Goal: Communication & Community: Answer question/provide support

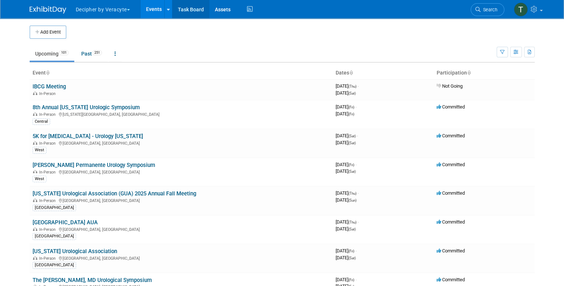
click at [206, 8] on link "Task Board" at bounding box center [190, 9] width 37 height 18
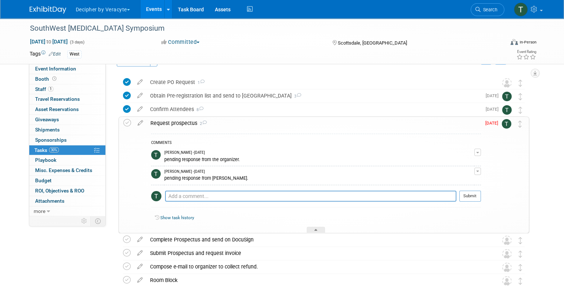
scroll to position [19, 0]
click at [142, 116] on div "Request prospectus 2 COMMENTS [PERSON_NAME] - [DATE] pending response from the …" at bounding box center [324, 174] width 410 height 117
click at [142, 120] on icon at bounding box center [140, 121] width 13 height 9
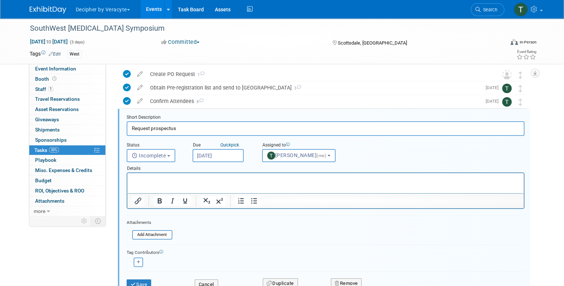
scroll to position [29, 0]
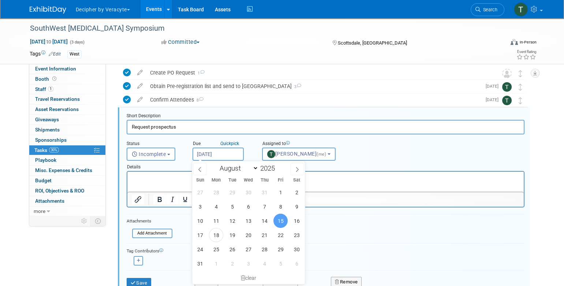
click at [198, 157] on input "[DATE]" at bounding box center [217, 154] width 51 height 13
click at [246, 235] on span "20" at bounding box center [248, 235] width 14 height 14
type input "Aug 20, 2025"
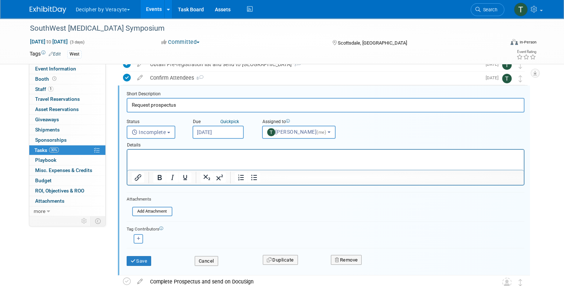
scroll to position [60, 0]
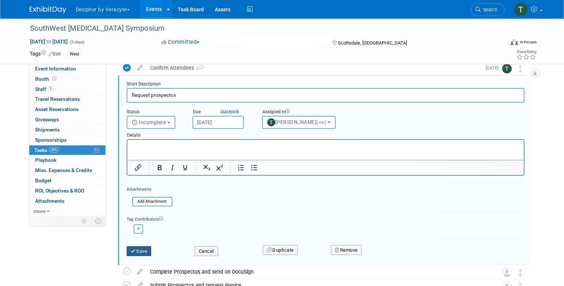
click at [142, 252] on button "Save" at bounding box center [139, 252] width 25 height 10
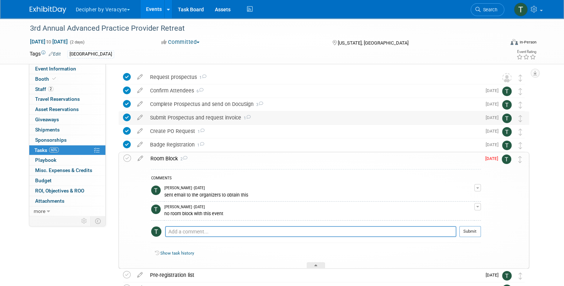
scroll to position [25, 0]
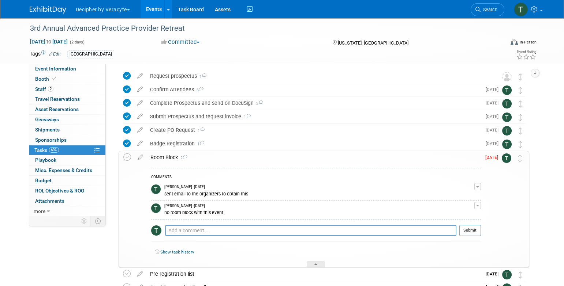
click at [299, 154] on div "Room Block 2" at bounding box center [314, 157] width 334 height 12
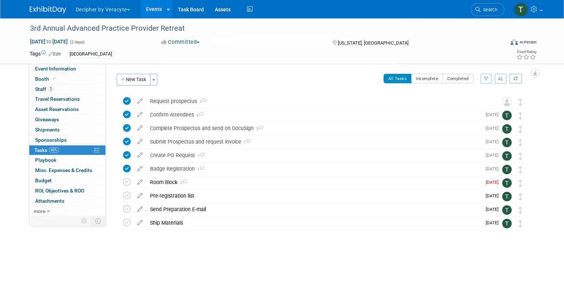
scroll to position [0, 0]
click at [93, 90] on link "2 Staff 2" at bounding box center [67, 90] width 76 height 10
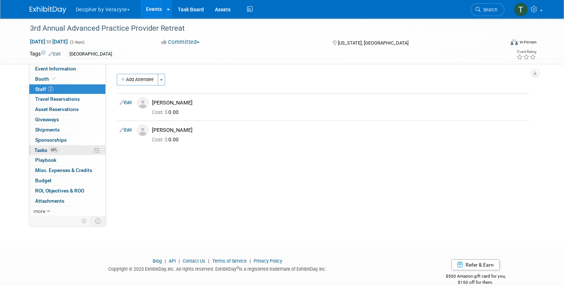
click at [83, 153] on link "60% Tasks 60%" at bounding box center [67, 151] width 76 height 10
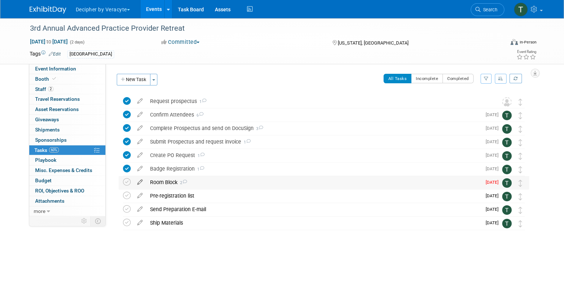
click at [139, 184] on icon at bounding box center [140, 180] width 13 height 9
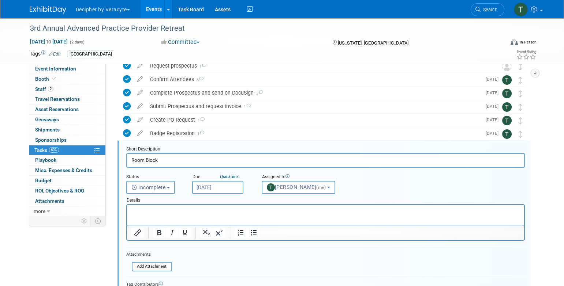
scroll to position [69, 0]
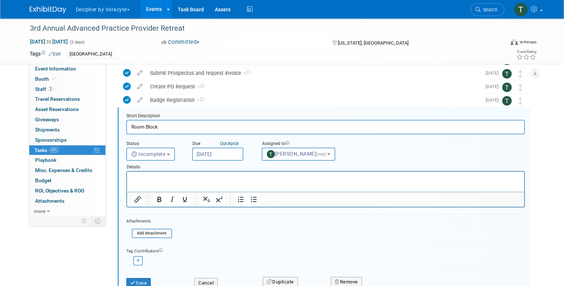
click at [230, 159] on body "Decipher by Veracyte Explore: My Workspaces 2 Go to Workspace: Corporate Events…" at bounding box center [282, 74] width 564 height 286
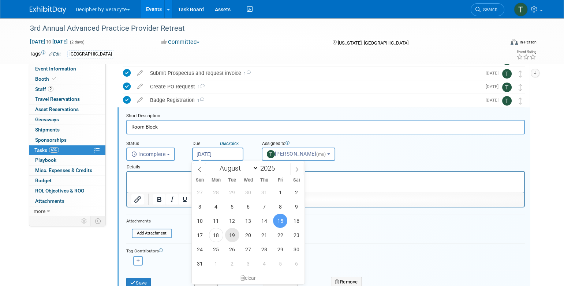
click at [233, 236] on span "19" at bounding box center [232, 235] width 14 height 14
type input "Aug 19, 2025"
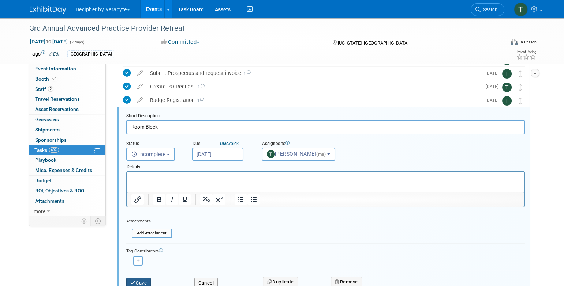
click at [143, 279] on button "Save" at bounding box center [138, 283] width 25 height 10
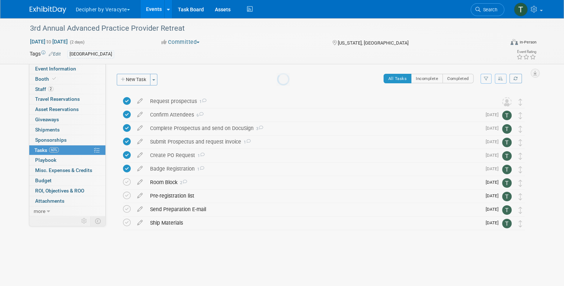
scroll to position [0, 0]
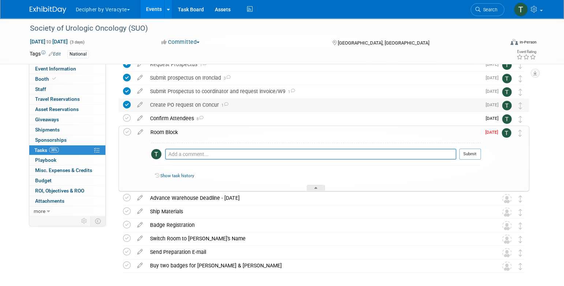
scroll to position [52, 0]
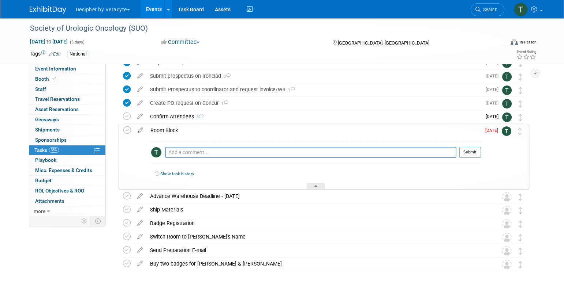
click at [141, 128] on icon at bounding box center [140, 128] width 13 height 9
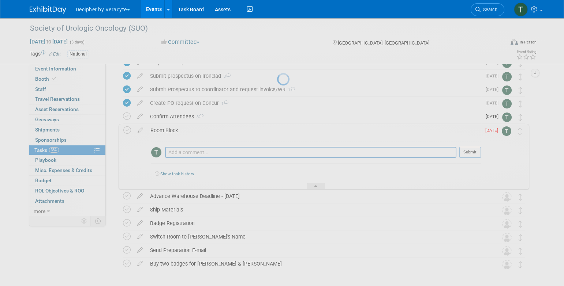
select select "7"
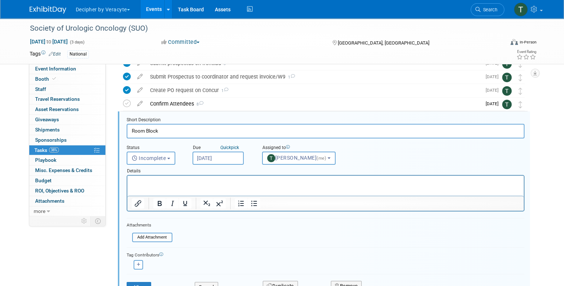
scroll to position [69, 0]
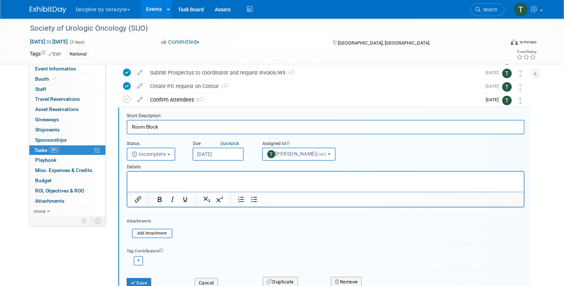
click at [217, 152] on input "Aug 15, 2025" at bounding box center [217, 154] width 51 height 13
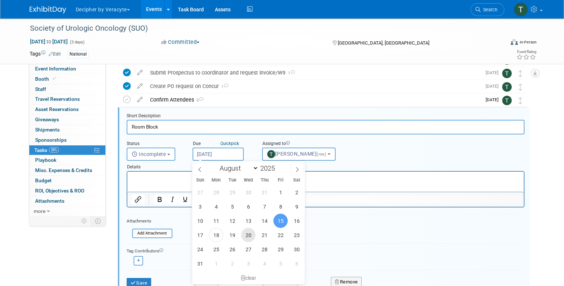
click at [252, 230] on span "20" at bounding box center [248, 235] width 14 height 14
type input "Aug 20, 2025"
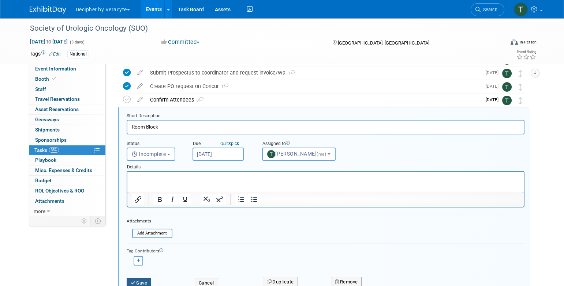
click at [150, 281] on button "Save" at bounding box center [139, 283] width 25 height 10
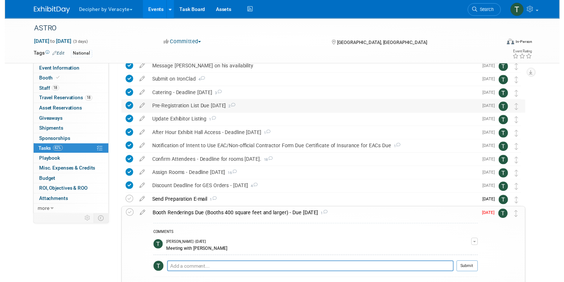
scroll to position [90, 0]
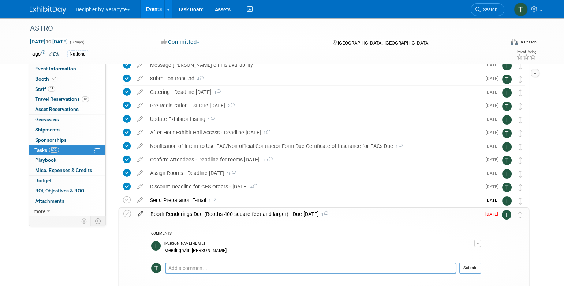
click at [141, 213] on icon at bounding box center [140, 212] width 13 height 9
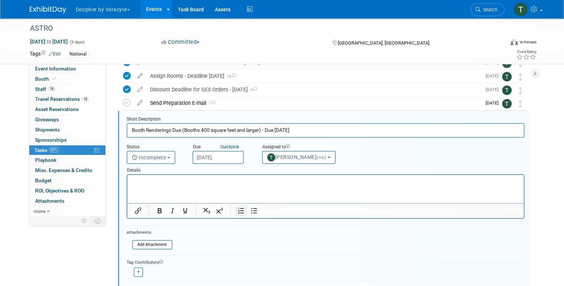
scroll to position [191, 0]
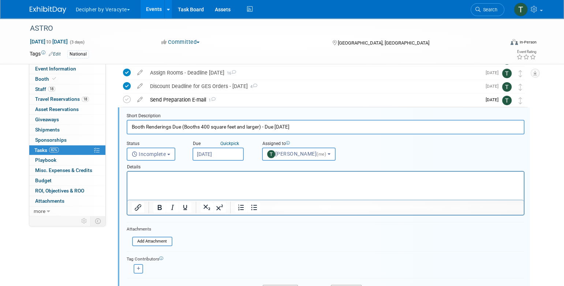
click at [226, 158] on input "[DATE]" at bounding box center [217, 154] width 51 height 13
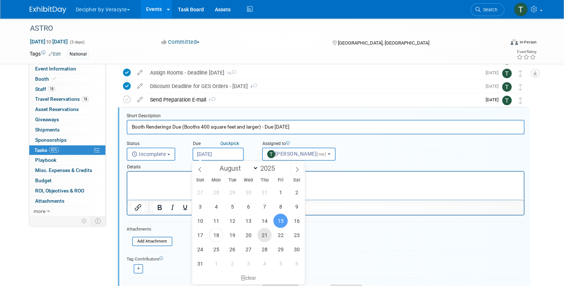
click at [259, 233] on span "21" at bounding box center [264, 235] width 14 height 14
type input "Aug 21, 2025"
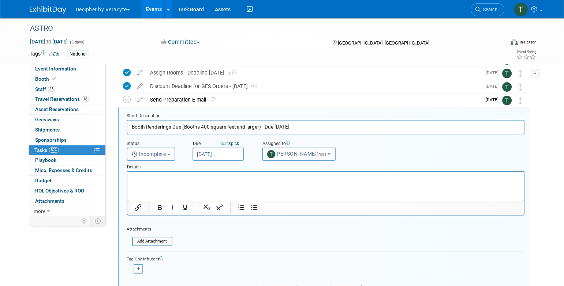
scroll to position [219, 0]
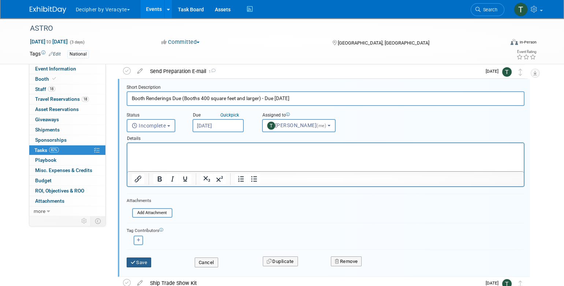
click at [145, 263] on button "Save" at bounding box center [139, 263] width 25 height 10
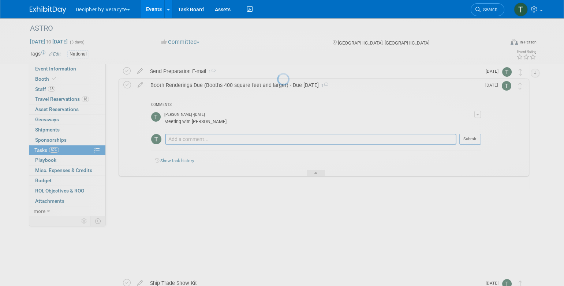
scroll to position [168, 0]
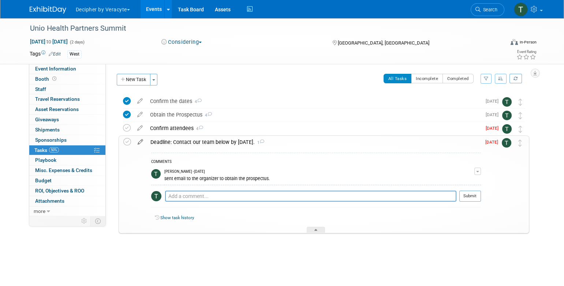
click at [140, 143] on icon at bounding box center [140, 140] width 13 height 9
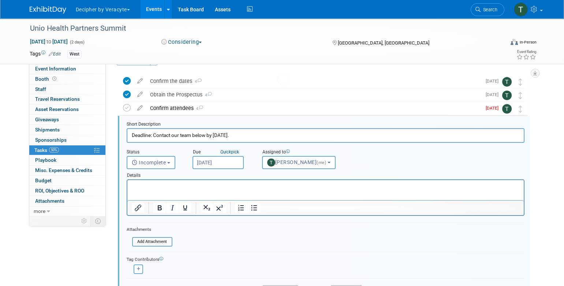
scroll to position [29, 0]
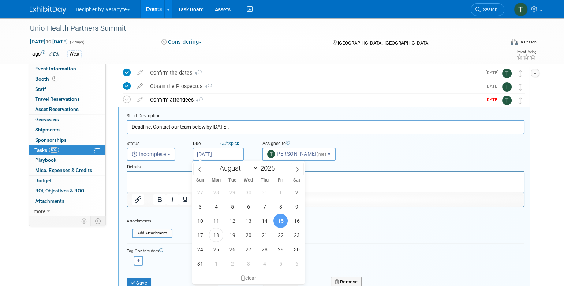
click at [226, 155] on input "[DATE]" at bounding box center [217, 154] width 51 height 13
click at [250, 248] on span "27" at bounding box center [248, 250] width 14 height 14
type input "Aug 27, 2025"
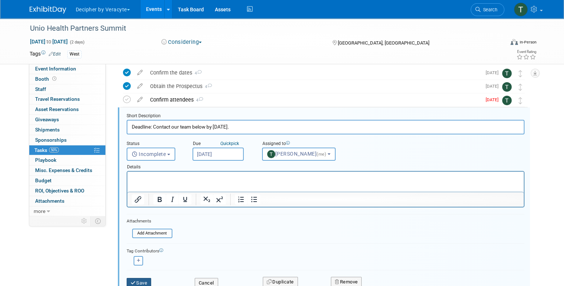
click at [145, 284] on button "Save" at bounding box center [139, 283] width 25 height 10
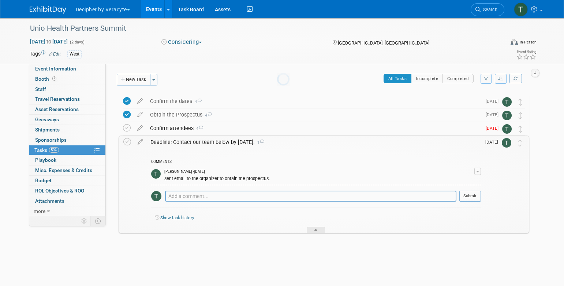
scroll to position [0, 0]
click at [189, 132] on div "Confirm attendees 4" at bounding box center [313, 128] width 335 height 12
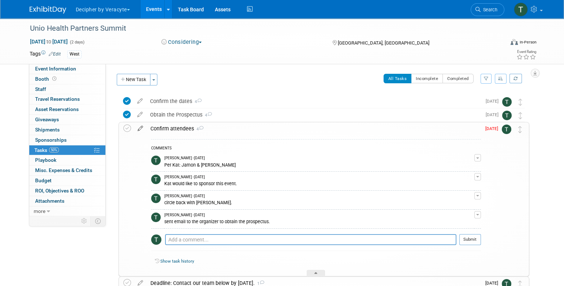
click at [137, 128] on icon at bounding box center [140, 127] width 13 height 9
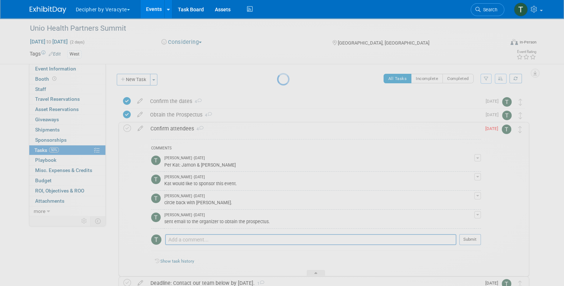
select select "7"
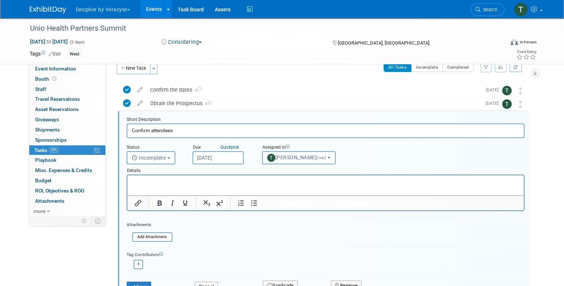
scroll to position [15, 0]
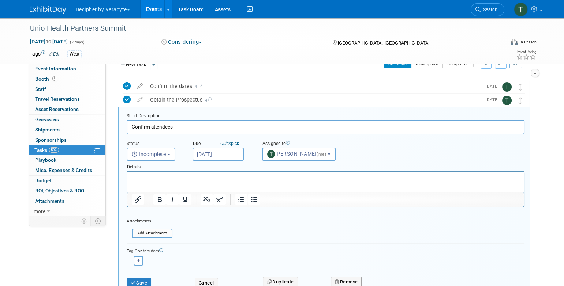
click at [210, 155] on input "Aug 15, 2025" at bounding box center [217, 154] width 51 height 13
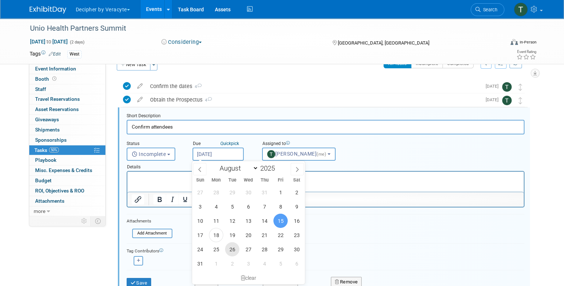
click at [227, 247] on span "26" at bounding box center [232, 250] width 14 height 14
type input "Aug 26, 2025"
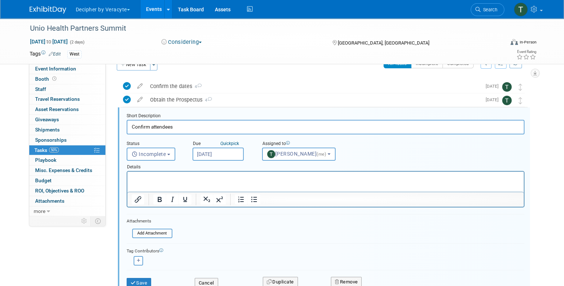
click at [142, 277] on div "Save" at bounding box center [155, 281] width 68 height 15
click at [146, 282] on button "Save" at bounding box center [139, 283] width 25 height 10
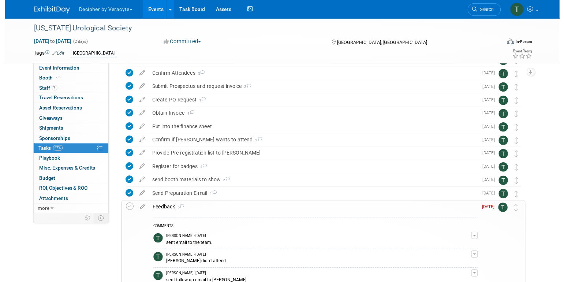
scroll to position [57, 0]
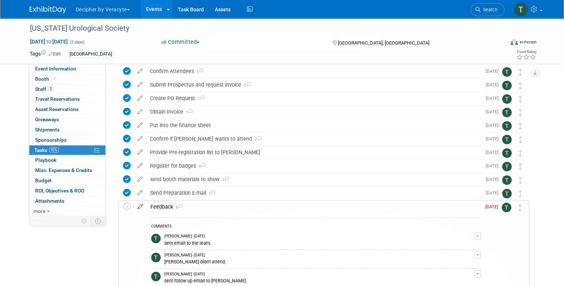
click at [140, 210] on link at bounding box center [140, 207] width 13 height 7
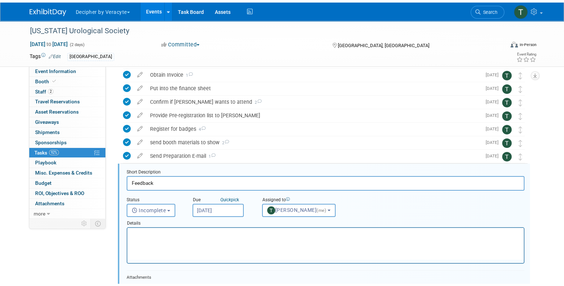
scroll to position [150, 0]
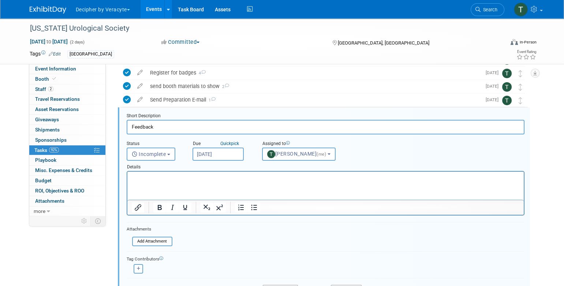
click at [209, 156] on input "[DATE]" at bounding box center [217, 154] width 51 height 13
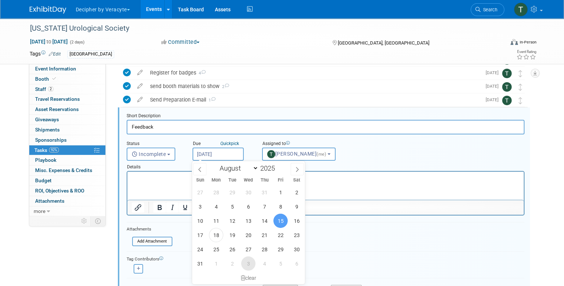
click at [244, 258] on span "3" at bounding box center [248, 264] width 14 height 14
type input "Sep 3, 2025"
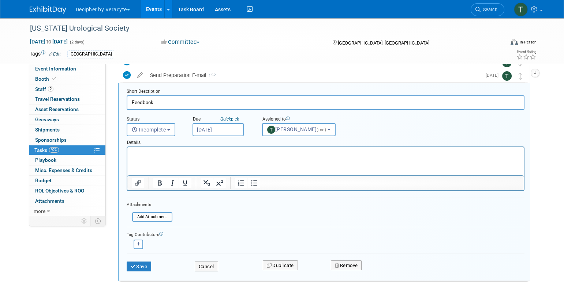
scroll to position [180, 0]
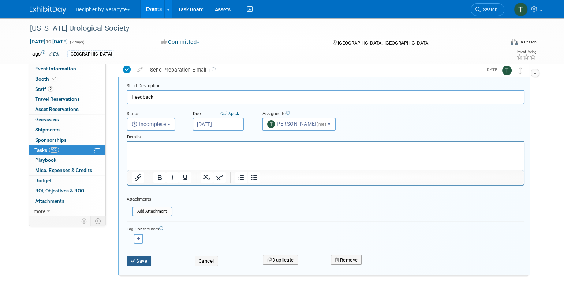
click at [147, 261] on button "Save" at bounding box center [139, 261] width 25 height 10
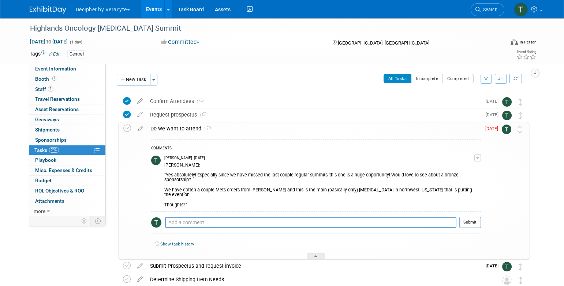
scroll to position [10, 0]
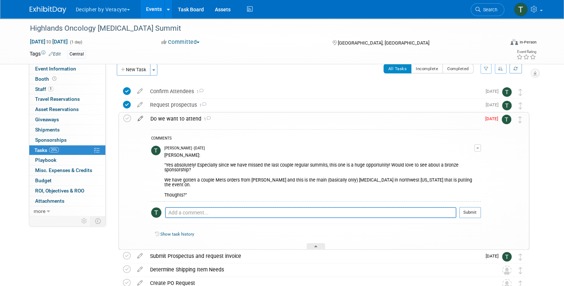
click at [139, 121] on icon at bounding box center [140, 117] width 13 height 9
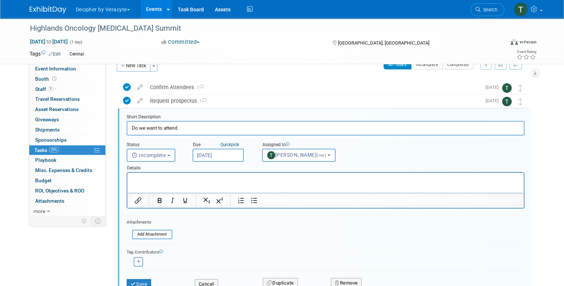
scroll to position [0, 0]
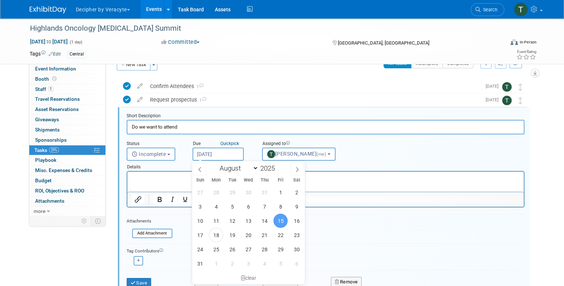
click at [225, 154] on input "Aug 15, 2025" at bounding box center [217, 154] width 51 height 13
click at [243, 232] on span "20" at bounding box center [248, 235] width 14 height 14
type input "Aug 20, 2025"
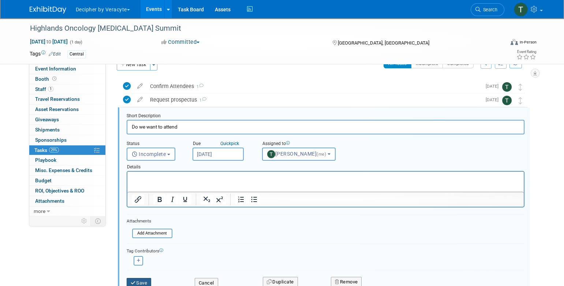
click at [143, 278] on button "Save" at bounding box center [139, 283] width 25 height 10
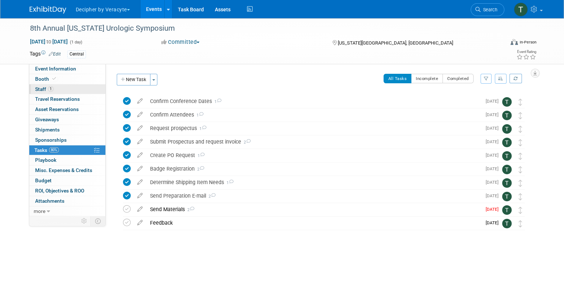
click at [68, 85] on link "1 Staff 1" at bounding box center [67, 90] width 76 height 10
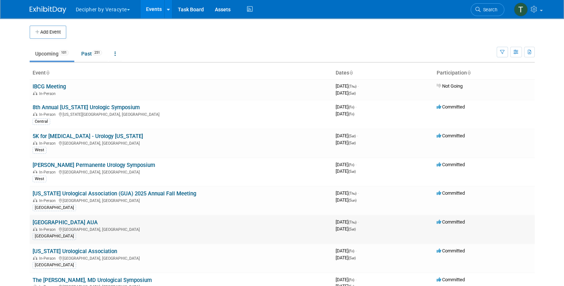
click at [76, 220] on td "[GEOGRAPHIC_DATA] AUA In-Person [GEOGRAPHIC_DATA], [GEOGRAPHIC_DATA] [GEOGRAPHI…" at bounding box center [181, 229] width 303 height 29
click at [70, 219] on link "[GEOGRAPHIC_DATA] AUA" at bounding box center [65, 222] width 65 height 7
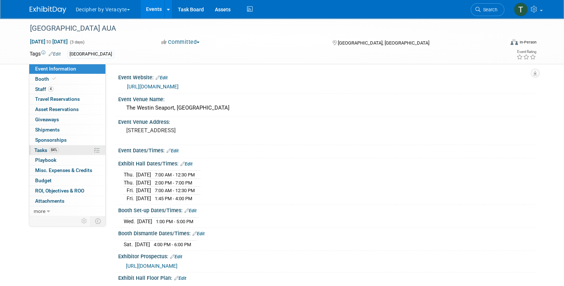
click at [66, 149] on link "84% Tasks 84%" at bounding box center [67, 151] width 76 height 10
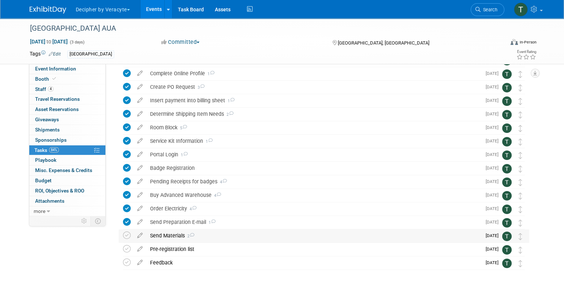
click at [174, 232] on div "Send Materials 2" at bounding box center [313, 236] width 335 height 12
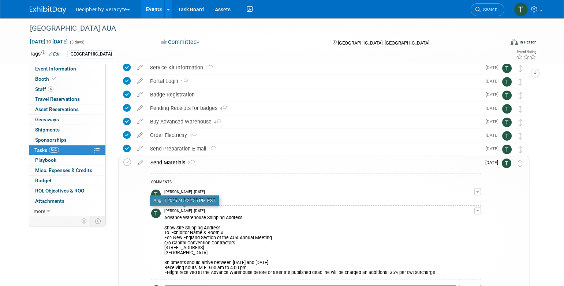
scroll to position [150, 0]
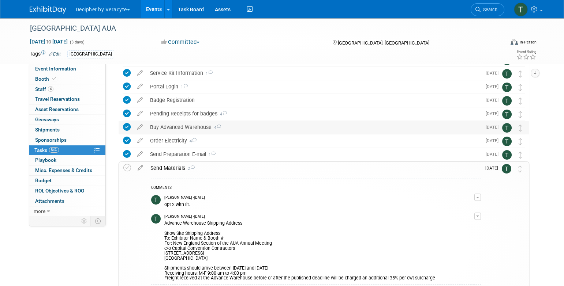
click at [183, 129] on div "Buy Advanced Warehouse 4" at bounding box center [313, 127] width 335 height 12
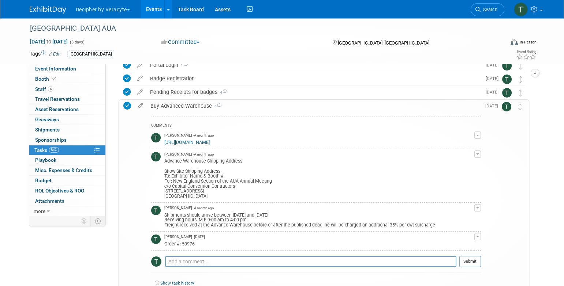
scroll to position [172, 0]
click at [199, 140] on link "[URL][DOMAIN_NAME]" at bounding box center [186, 142] width 45 height 5
click at [90, 86] on link "4 Staff 4" at bounding box center [67, 90] width 76 height 10
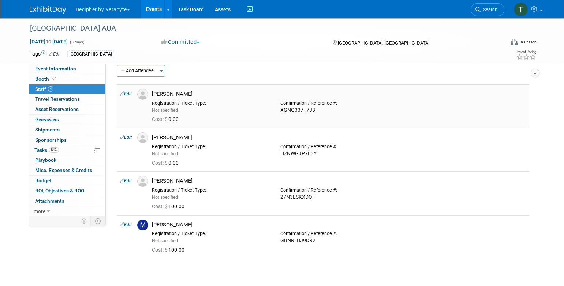
scroll to position [11, 0]
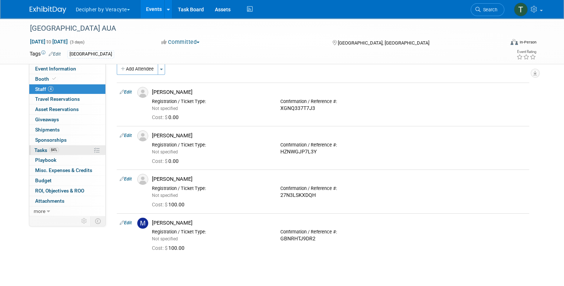
click at [73, 149] on link "84% Tasks 84%" at bounding box center [67, 151] width 76 height 10
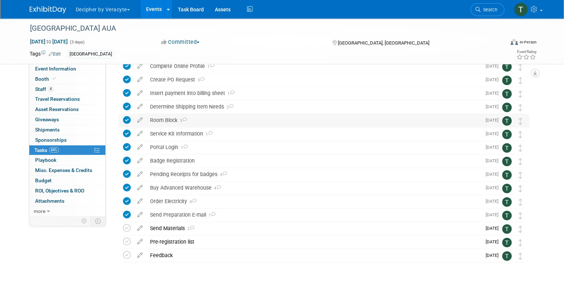
scroll to position [94, 0]
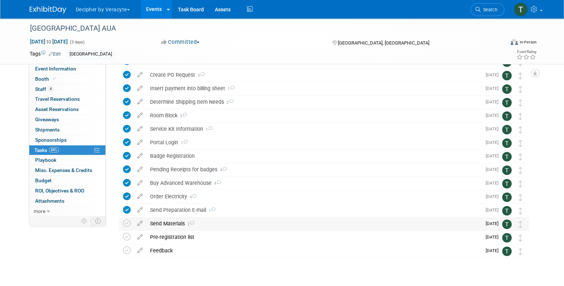
click at [176, 227] on div "Send Materials 2" at bounding box center [313, 224] width 335 height 12
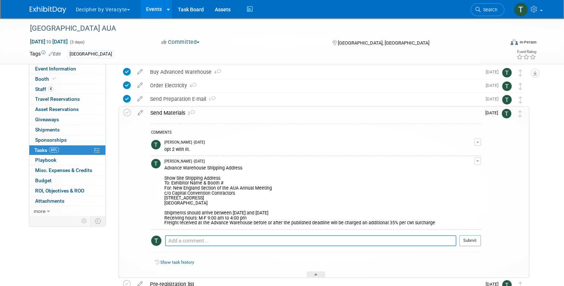
scroll to position [206, 0]
click at [151, 14] on link "Events" at bounding box center [153, 9] width 27 height 18
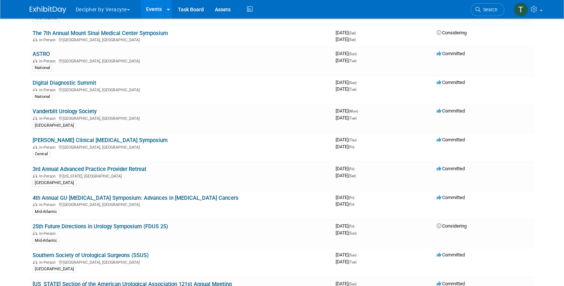
scroll to position [1546, 0]
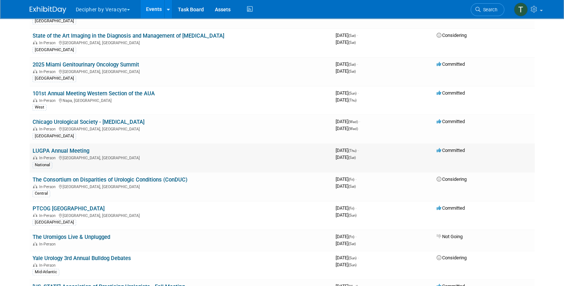
click at [40, 148] on link "LUGPA Annual Meeting" at bounding box center [61, 151] width 57 height 7
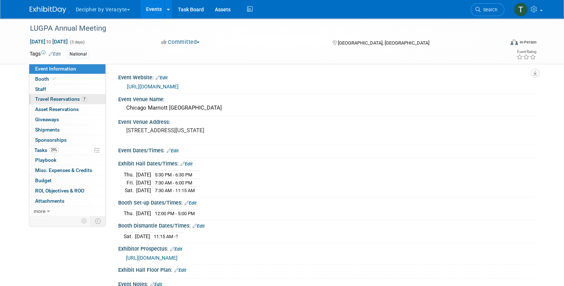
click at [69, 100] on span "Travel Reservations 7" at bounding box center [61, 99] width 52 height 6
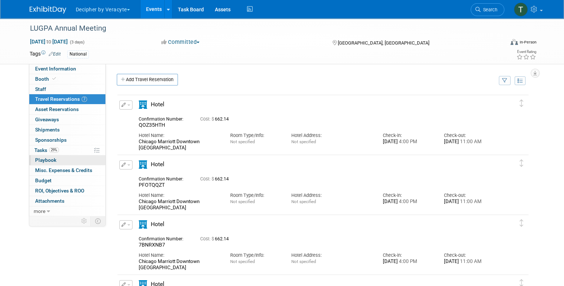
click at [75, 156] on link "0 Playbook 0" at bounding box center [67, 160] width 76 height 10
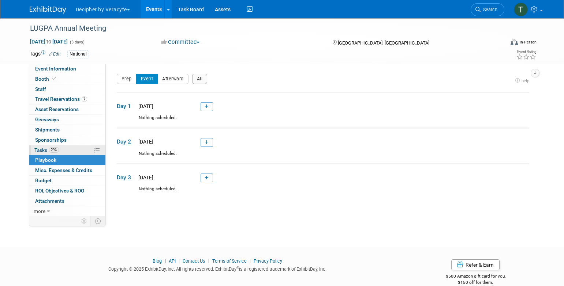
click at [75, 146] on link "29% Tasks 29%" at bounding box center [67, 151] width 76 height 10
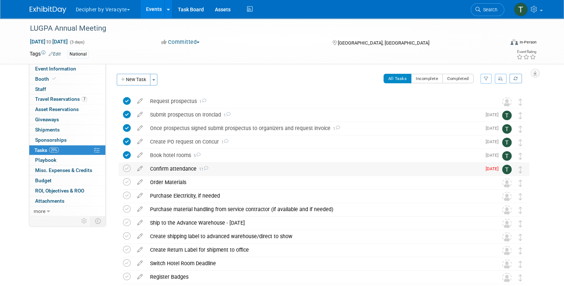
click at [166, 173] on div "Confirm attendance 11" at bounding box center [313, 169] width 335 height 12
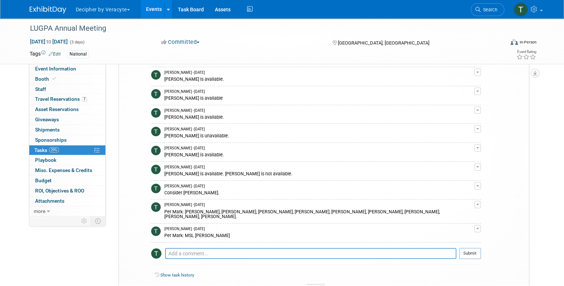
scroll to position [169, 0]
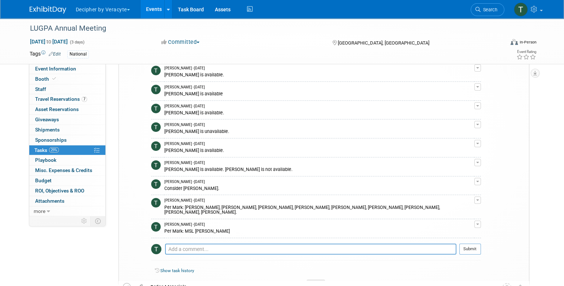
click at [206, 204] on div "Per Mark: [PERSON_NAME], [PERSON_NAME], [PERSON_NAME], [PERSON_NAME], [PERSON_N…" at bounding box center [319, 210] width 310 height 12
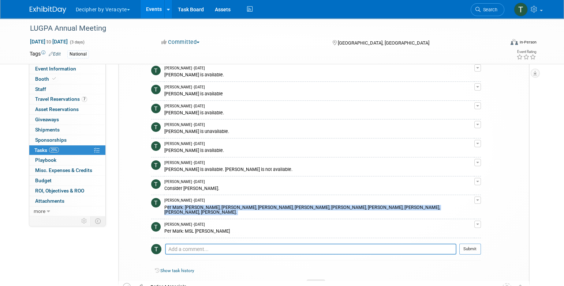
click at [206, 204] on div "Per Mark: [PERSON_NAME], [PERSON_NAME], [PERSON_NAME], [PERSON_NAME], [PERSON_N…" at bounding box center [319, 210] width 310 height 12
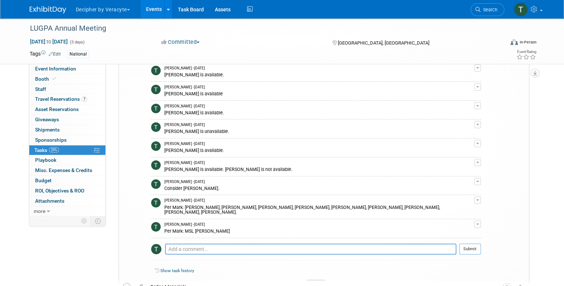
click at [196, 207] on div "Per Mark: Christina, Steve, Greg, Chris Cowan, Adam, Jack McNeil, Kent, Julie, …" at bounding box center [319, 210] width 310 height 12
click at [215, 207] on div "Per Mark: Christina, Steve, Greg, Chris Cowan, Adam, Jack McNeil, Kent, Julie, …" at bounding box center [319, 210] width 310 height 12
click at [218, 207] on div "Per Mark: Christina, Steve, Greg, Chris Cowan, Adam, Jack McNeil, Kent, Julie, …" at bounding box center [319, 210] width 310 height 12
click at [230, 207] on div "Per Mark: [PERSON_NAME], [PERSON_NAME], [PERSON_NAME], [PERSON_NAME], [PERSON_N…" at bounding box center [319, 210] width 310 height 12
click at [257, 207] on div "Per Mark: [PERSON_NAME], [PERSON_NAME], [PERSON_NAME], [PERSON_NAME], [PERSON_N…" at bounding box center [319, 210] width 310 height 12
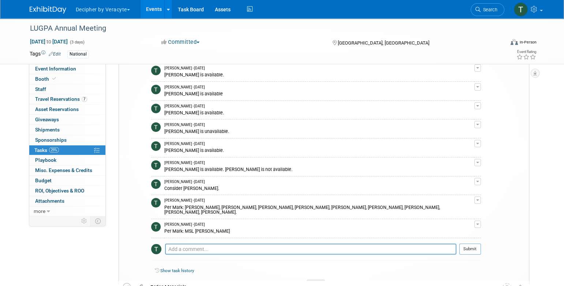
click at [280, 207] on div "Per Mark: [PERSON_NAME], [PERSON_NAME], [PERSON_NAME], [PERSON_NAME], [PERSON_N…" at bounding box center [319, 210] width 310 height 12
click at [301, 207] on div "Per Mark: [PERSON_NAME], [PERSON_NAME], [PERSON_NAME], [PERSON_NAME], [PERSON_N…" at bounding box center [319, 210] width 310 height 12
click at [239, 248] on textarea at bounding box center [310, 249] width 291 height 11
type textarea "[PERSON_NAME], [PERSON_NAME] and MSL [PERSON_NAME] are all available."
click at [465, 247] on button "Submit" at bounding box center [470, 249] width 22 height 11
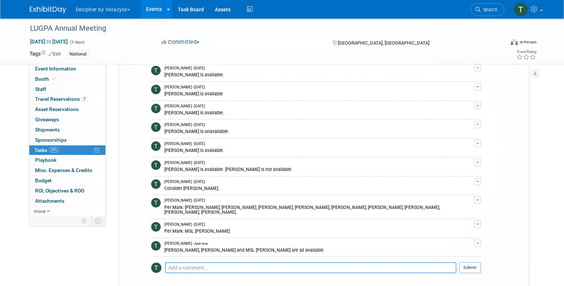
click at [267, 263] on textarea at bounding box center [310, 268] width 291 height 11
type textarea "sent text to Adam & Chris Cowan"
click at [478, 274] on div at bounding box center [470, 276] width 22 height 5
click at [475, 264] on button "Submit" at bounding box center [470, 268] width 22 height 11
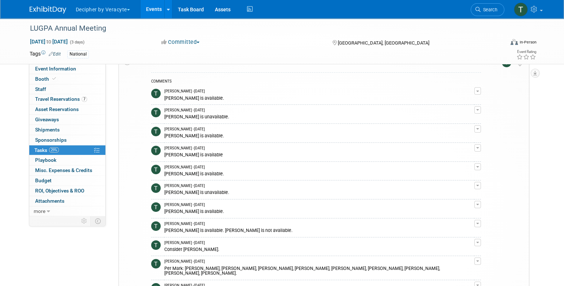
scroll to position [0, 0]
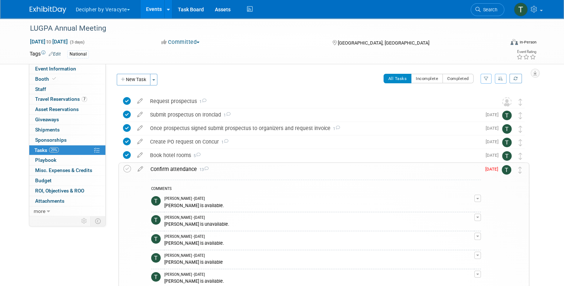
click at [170, 173] on div "Confirm attendance 13" at bounding box center [314, 169] width 334 height 12
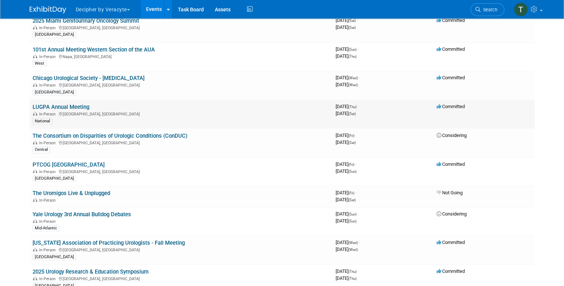
scroll to position [1590, 0]
click at [75, 104] on link "LUGPA Annual Meeting" at bounding box center [61, 107] width 57 height 7
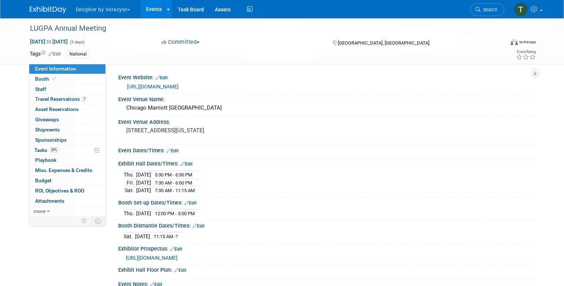
click at [73, 98] on span "Travel Reservations 7" at bounding box center [61, 99] width 52 height 6
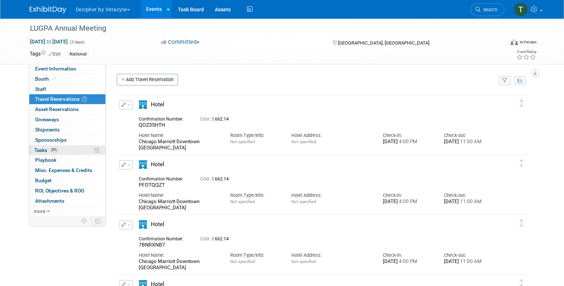
click at [62, 146] on link "29% Tasks 29%" at bounding box center [67, 151] width 76 height 10
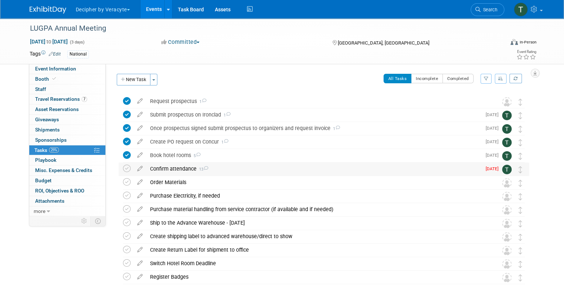
click at [175, 166] on div "Confirm attendance 13" at bounding box center [313, 169] width 335 height 12
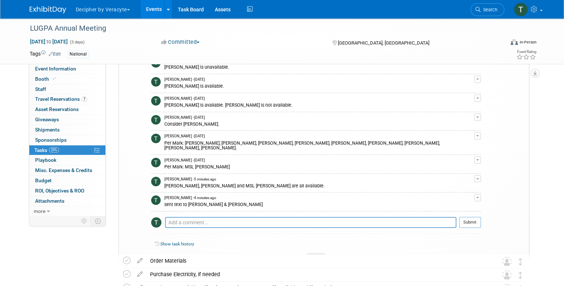
scroll to position [234, 0]
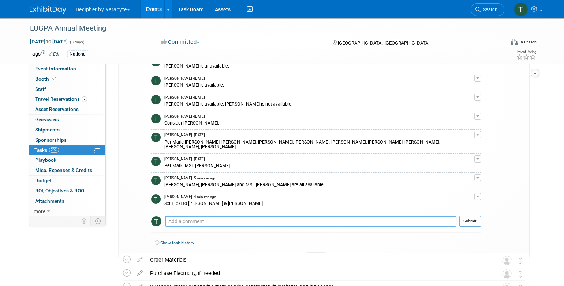
click at [214, 216] on textarea at bounding box center [310, 221] width 291 height 11
type textarea "[PERSON_NAME] is available"
click at [473, 216] on button "Submit" at bounding box center [470, 221] width 22 height 11
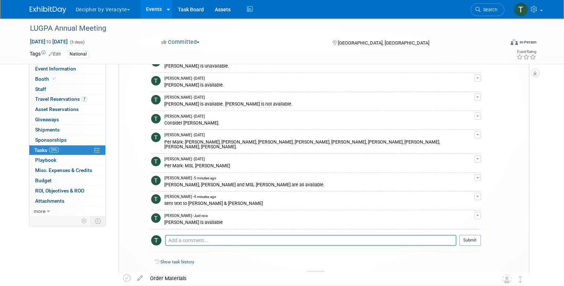
click at [165, 11] on link "Events" at bounding box center [153, 9] width 27 height 18
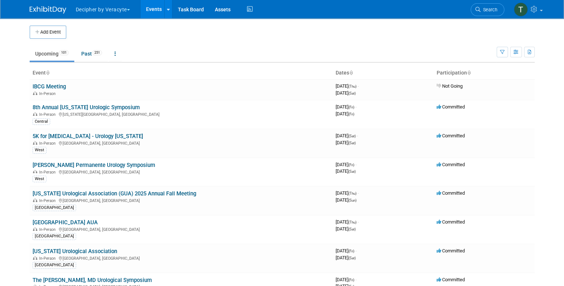
scroll to position [715, 0]
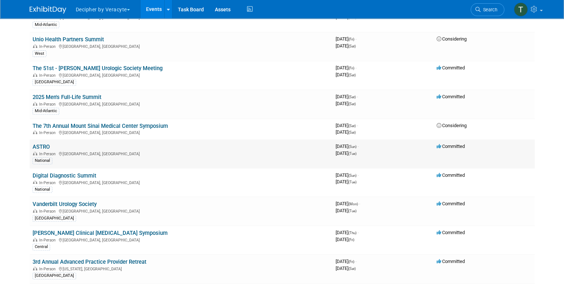
click at [45, 144] on link "ASTRO" at bounding box center [41, 147] width 17 height 7
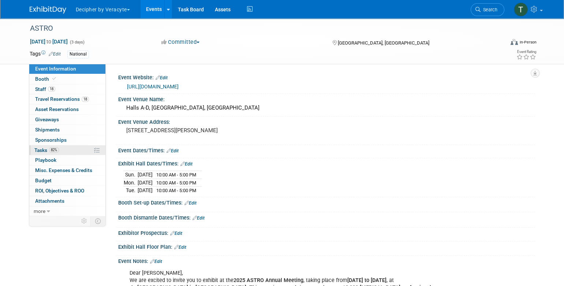
click at [55, 153] on link "82% Tasks 82%" at bounding box center [67, 151] width 76 height 10
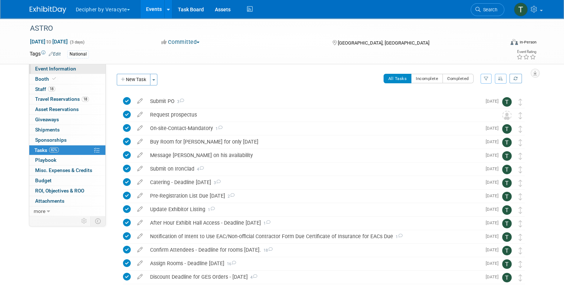
click at [70, 64] on link "Event Information" at bounding box center [67, 69] width 76 height 10
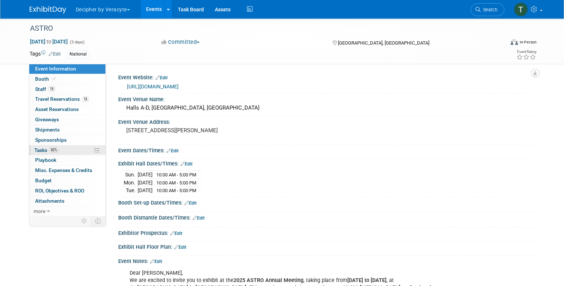
click at [61, 148] on link "82% Tasks 82%" at bounding box center [67, 151] width 76 height 10
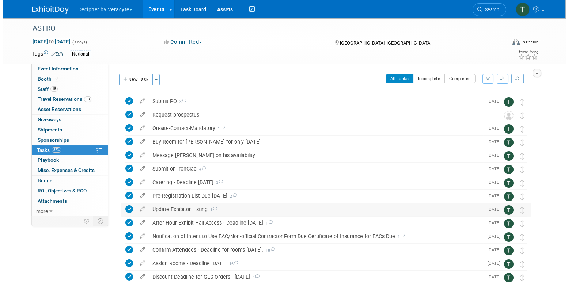
scroll to position [83, 0]
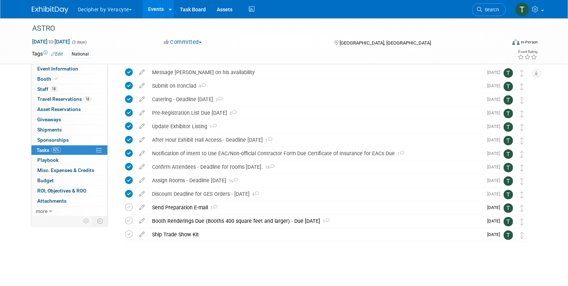
click at [151, 9] on link "Events" at bounding box center [156, 9] width 27 height 18
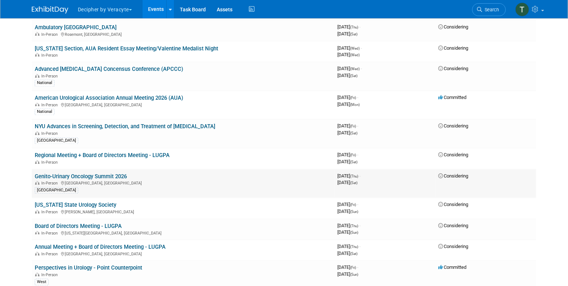
scroll to position [1546, 0]
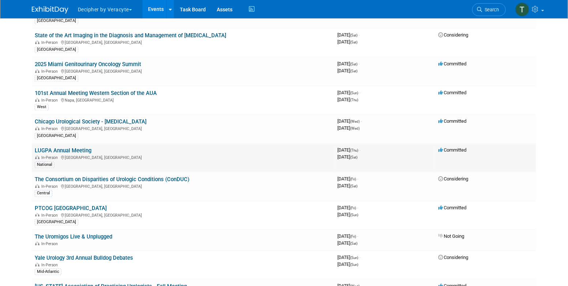
click at [85, 148] on link "LUGPA Annual Meeting" at bounding box center [63, 151] width 57 height 7
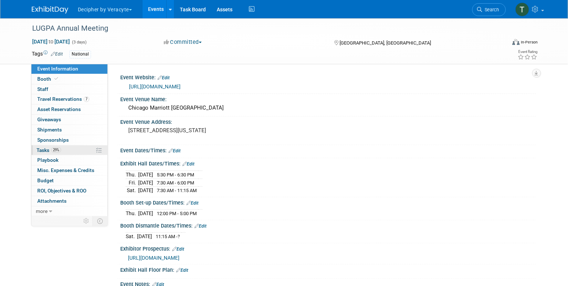
click at [70, 151] on link "29% Tasks 29%" at bounding box center [69, 151] width 76 height 10
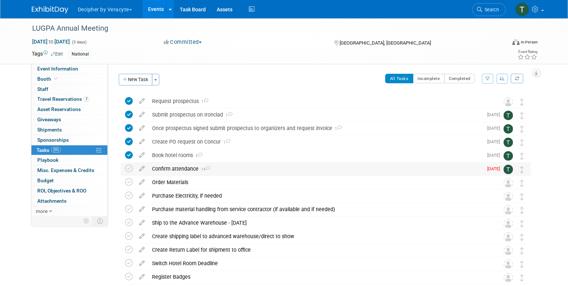
click at [174, 172] on div "Confirm attendance 14" at bounding box center [316, 169] width 335 height 12
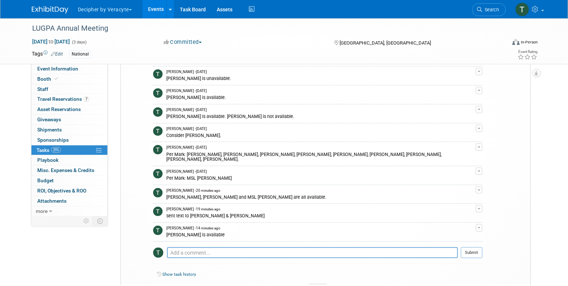
scroll to position [232, 0]
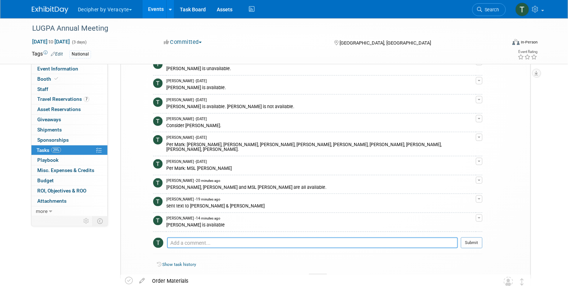
click at [245, 240] on textarea at bounding box center [312, 243] width 291 height 11
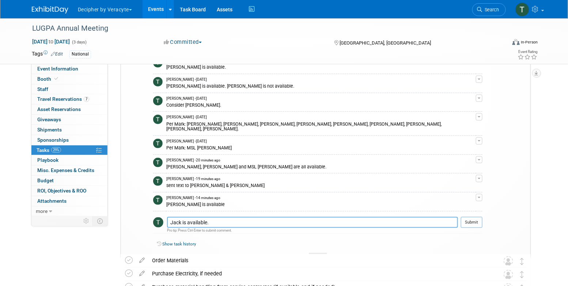
scroll to position [254, 0]
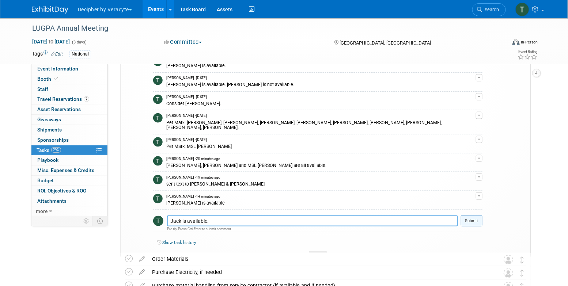
type textarea "Jack is available."
click at [481, 216] on button "Submit" at bounding box center [472, 221] width 22 height 11
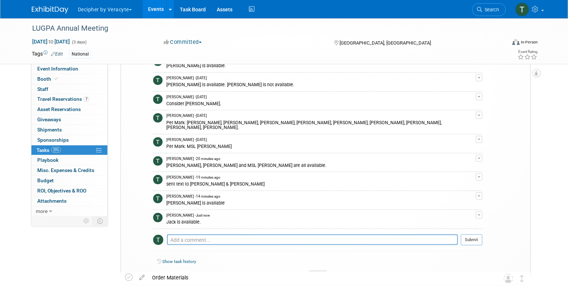
click at [156, 6] on link "Events" at bounding box center [156, 9] width 27 height 18
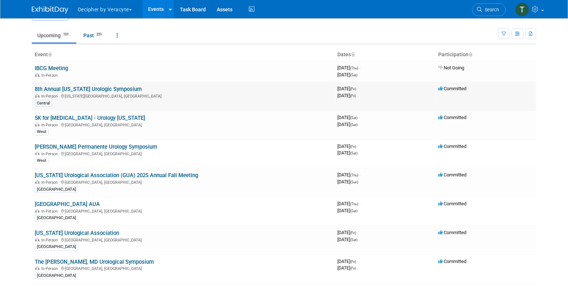
scroll to position [20, 0]
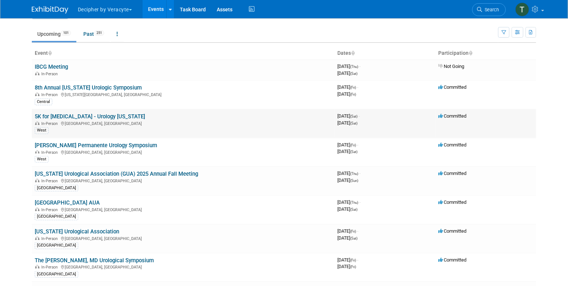
click at [110, 113] on link "5K for [MEDICAL_DATA] - Urology [US_STATE]" at bounding box center [90, 116] width 110 height 7
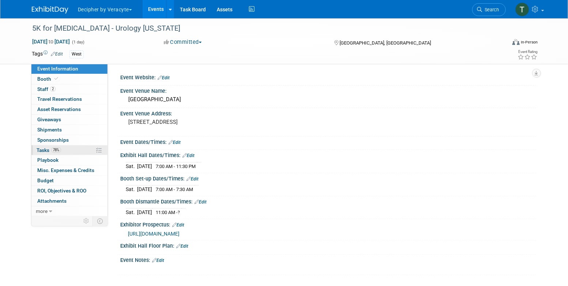
click at [70, 147] on link "78% Tasks 78%" at bounding box center [69, 151] width 76 height 10
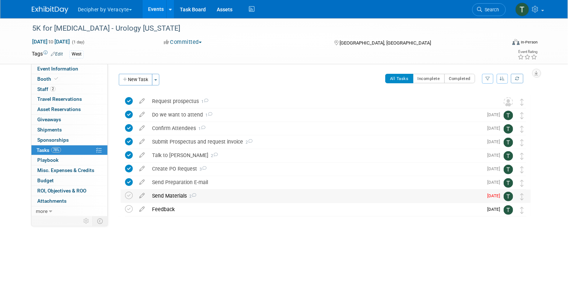
click at [188, 196] on div "Send Materials 2" at bounding box center [316, 196] width 335 height 12
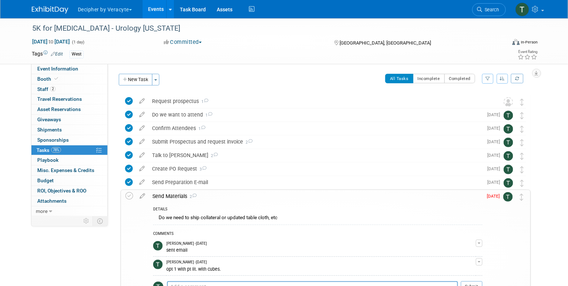
scroll to position [83, 0]
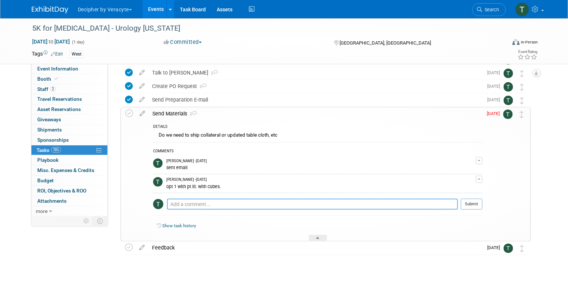
click at [222, 205] on textarea at bounding box center [312, 204] width 291 height 11
paste textarea "883654722145"
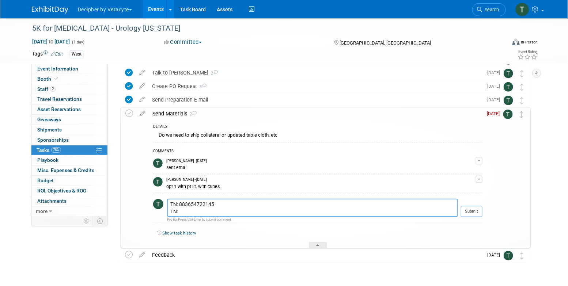
paste textarea "883654794258"
type textarea "TN: 883654722145 TN: 883654794258"
click at [469, 216] on button "Submit" at bounding box center [472, 211] width 22 height 11
